Goal: Task Accomplishment & Management: Manage account settings

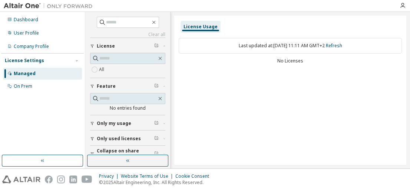
click at [229, 83] on div "License Usage Last updated at: [DATE] 11:11 AM GMT+2 Refresh No Licenses" at bounding box center [290, 90] width 232 height 149
click at [323, 165] on div "Clear all Collapse on share string Only used licenses Only my usage Feature No …" at bounding box center [247, 90] width 325 height 156
click at [280, 125] on div "License Usage Last updated at: Fri 2025-10-03 11:11 AM GMT+2 Refresh No Licenses" at bounding box center [290, 90] width 232 height 149
click at [302, 84] on div "License Usage Last updated at: Fri 2025-10-03 11:11 AM GMT+2 Refresh No Licenses" at bounding box center [290, 90] width 232 height 149
click at [403, 3] on icon "button" at bounding box center [403, 6] width 6 height 6
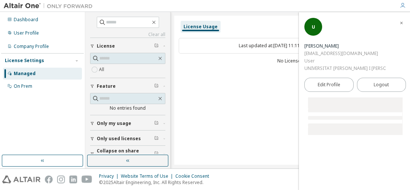
click at [217, 75] on div "License Usage Last updated at: Fri 2025-10-03 11:11 AM GMT+2 Refresh No Licenses" at bounding box center [290, 90] width 232 height 149
click at [265, 129] on div "License Usage Last updated at: Fri 2025-10-03 11:11 AM GMT+2 Refresh No Licenses" at bounding box center [290, 90] width 232 height 149
click at [239, 175] on div "Privacy Website Terms of Use Cookie Consent © 2025 Altair Engineering, Inc. All…" at bounding box center [205, 178] width 410 height 21
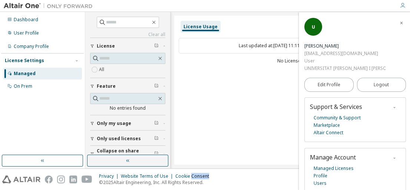
click at [239, 175] on div "Privacy Website Terms of Use Cookie Consent © 2025 Altair Engineering, Inc. All…" at bounding box center [205, 178] width 410 height 21
click at [261, 119] on div "License Usage Last updated at: Fri 2025-10-03 11:11 AM GMT+2 Refresh No Licenses" at bounding box center [290, 90] width 232 height 149
click at [276, 129] on div "License Usage Last updated at: Fri 2025-10-03 11:11 AM GMT+2 Refresh No Licenses" at bounding box center [290, 90] width 232 height 149
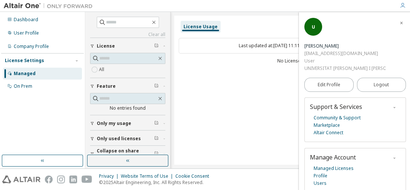
click at [248, 115] on div "License Usage Last updated at: Fri 2025-10-03 11:11 AM GMT+2 Refresh No Licenses" at bounding box center [290, 90] width 232 height 149
click at [25, 47] on div "Company Profile" at bounding box center [31, 46] width 35 height 6
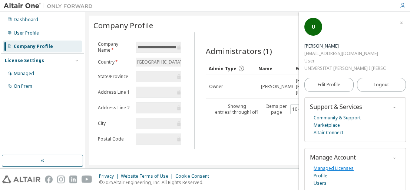
click at [325, 164] on link "Managed Licenses" at bounding box center [334, 167] width 40 height 7
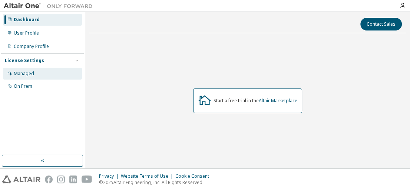
click at [32, 78] on div "Managed" at bounding box center [42, 74] width 79 height 12
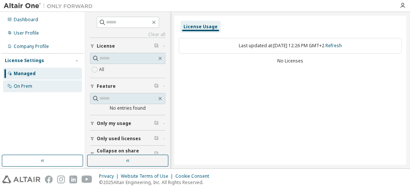
click at [32, 87] on div "On Prem" at bounding box center [23, 86] width 19 height 6
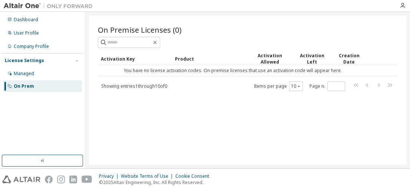
click at [32, 87] on div "On Prem" at bounding box center [24, 86] width 20 height 6
click at [403, 7] on icon "button" at bounding box center [403, 6] width 6 height 6
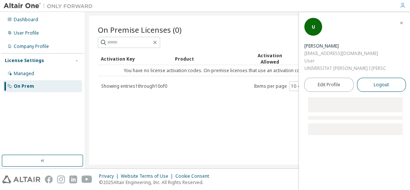
click at [374, 81] on span "Logout" at bounding box center [381, 84] width 15 height 7
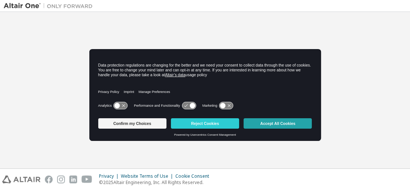
click at [274, 127] on button "Accept All Cookies" at bounding box center [278, 123] width 68 height 10
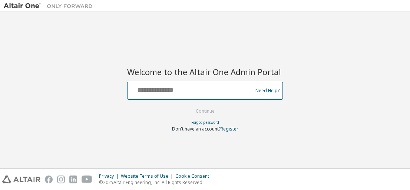
click at [185, 94] on input "text" at bounding box center [191, 88] width 121 height 11
type input "**********"
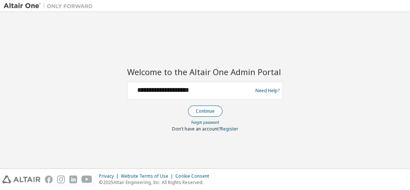
click at [201, 109] on button "Continue" at bounding box center [205, 110] width 34 height 11
click at [176, 95] on div at bounding box center [191, 90] width 121 height 14
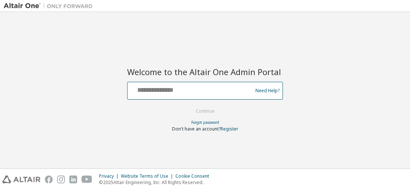
click at [170, 91] on input "text" at bounding box center [191, 88] width 121 height 11
type input "**********"
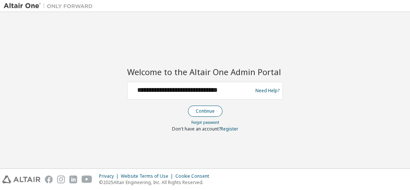
click at [204, 107] on button "Continue" at bounding box center [205, 110] width 34 height 11
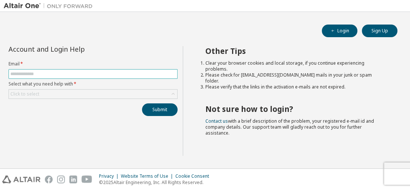
click at [86, 75] on input "text" at bounding box center [92, 74] width 165 height 6
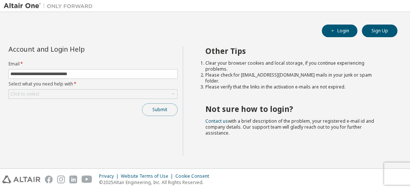
click at [153, 108] on button "Submit" at bounding box center [160, 109] width 36 height 13
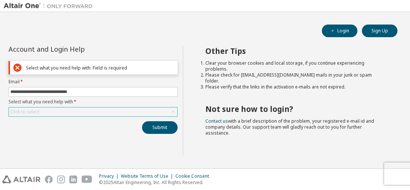
click at [91, 111] on div "Click to select" at bounding box center [93, 111] width 168 height 9
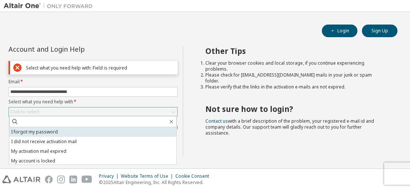
click at [78, 130] on li "I forgot my password" at bounding box center [92, 132] width 167 height 10
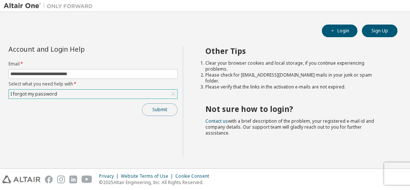
click at [151, 108] on button "Submit" at bounding box center [160, 109] width 36 height 13
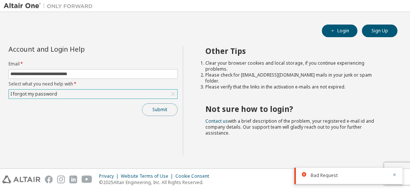
click at [158, 108] on button "Submit" at bounding box center [160, 109] width 36 height 13
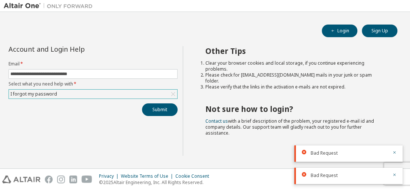
click at [153, 95] on div "I forgot my password" at bounding box center [93, 93] width 168 height 9
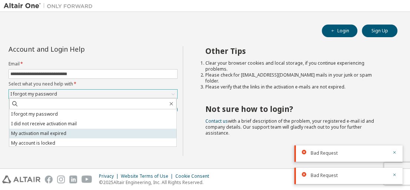
click at [121, 131] on li "My activation mail expired" at bounding box center [92, 133] width 167 height 10
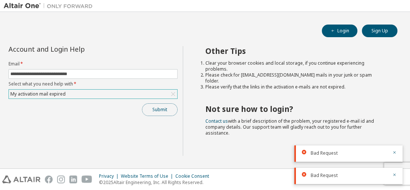
click at [151, 109] on button "Submit" at bounding box center [160, 109] width 36 height 13
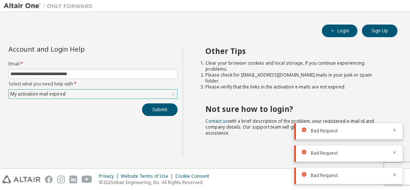
click at [149, 94] on div "My activation mail expired" at bounding box center [93, 93] width 168 height 9
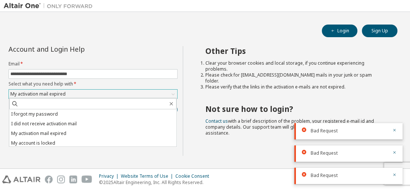
scroll to position [21, 0]
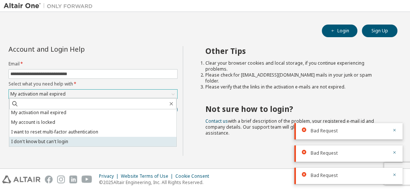
click at [145, 142] on li "I don't know but can't login" at bounding box center [92, 141] width 167 height 10
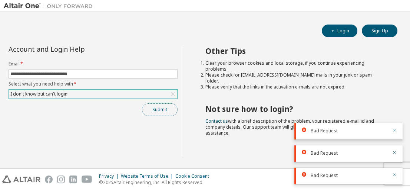
click at [163, 109] on button "Submit" at bounding box center [160, 109] width 36 height 13
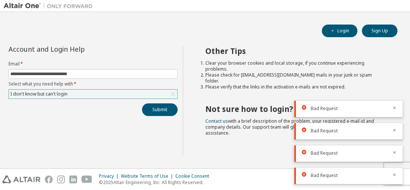
click at [398, 177] on div "Bad Request" at bounding box center [349, 175] width 108 height 16
click at [396, 175] on icon "button" at bounding box center [394, 174] width 4 height 4
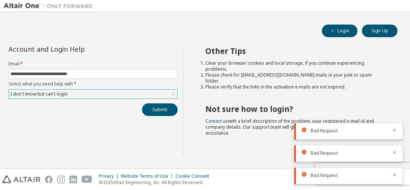
click at [128, 94] on div "I don't know but can't login" at bounding box center [93, 93] width 168 height 9
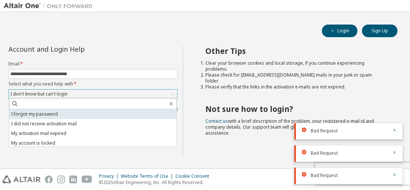
click at [141, 112] on li "I forgot my password" at bounding box center [92, 114] width 167 height 10
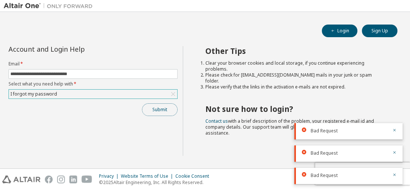
click at [154, 109] on button "Submit" at bounding box center [160, 109] width 36 height 13
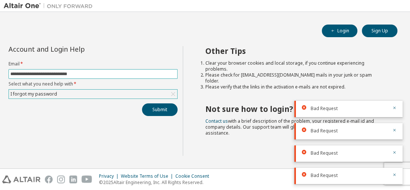
drag, startPoint x: 80, startPoint y: 74, endPoint x: 38, endPoint y: 76, distance: 42.3
click at [38, 76] on input "**********" at bounding box center [92, 74] width 165 height 6
type input "**********"
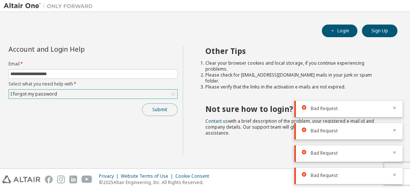
click at [157, 112] on button "Submit" at bounding box center [160, 109] width 36 height 13
click at [303, 172] on icon at bounding box center [304, 174] width 4 height 4
click at [302, 153] on icon at bounding box center [304, 151] width 4 height 4
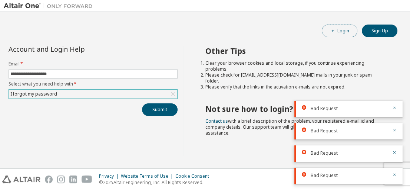
click at [346, 29] on button "Login" at bounding box center [340, 30] width 36 height 13
